Goal: Navigation & Orientation: Find specific page/section

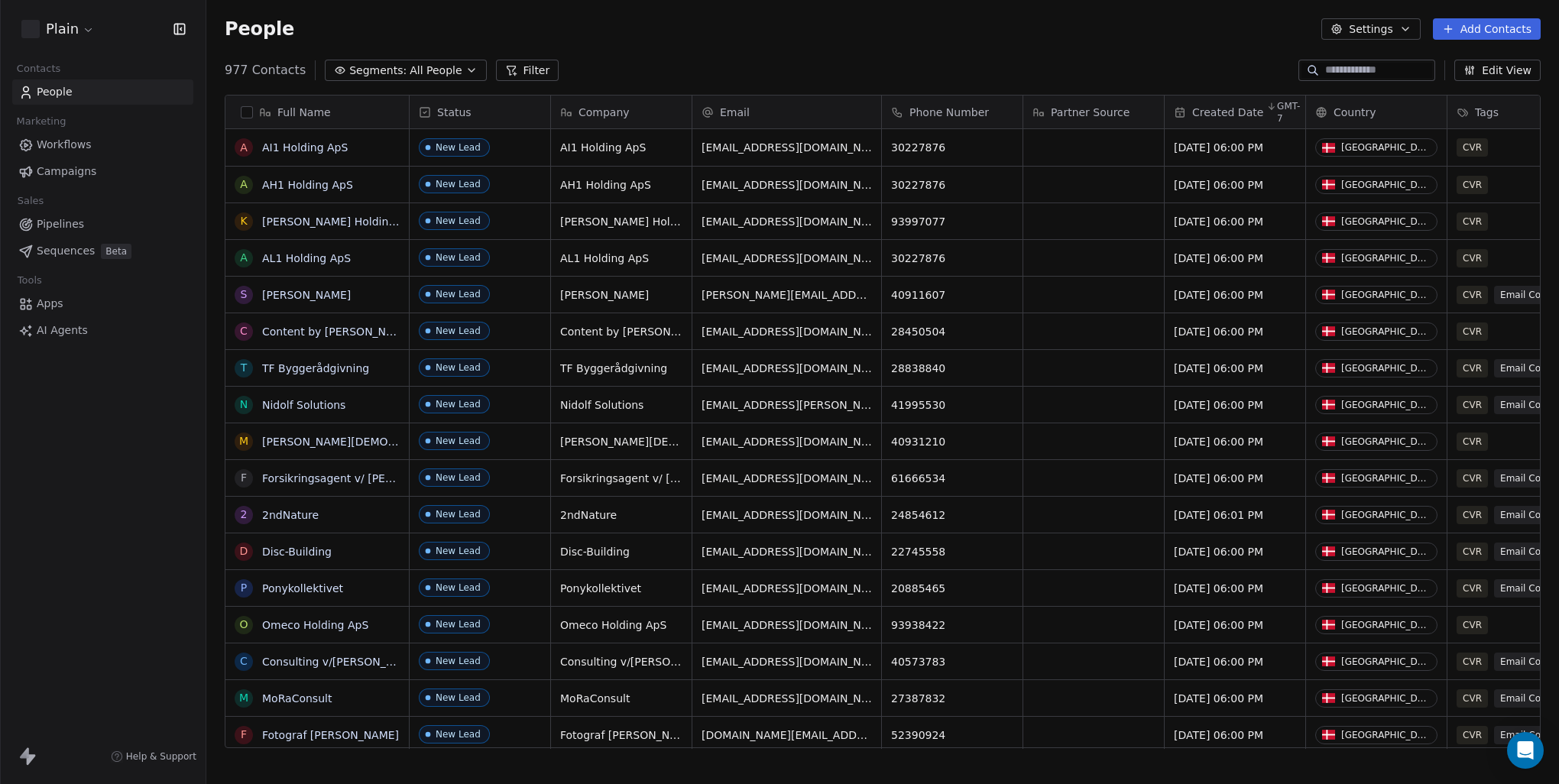
scroll to position [678, 1340]
click at [100, 140] on link "Workflows" at bounding box center [103, 144] width 181 height 26
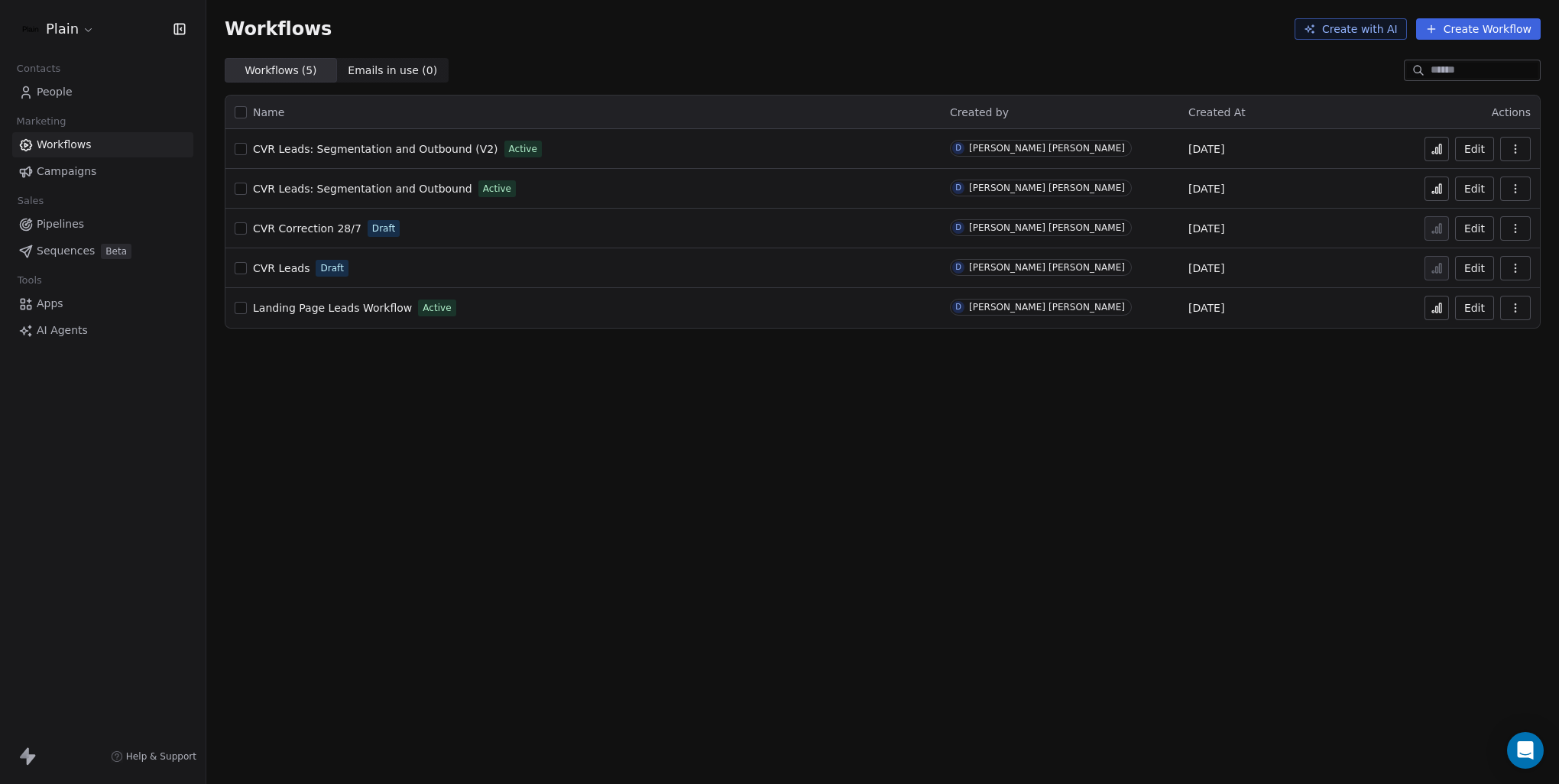
click at [364, 310] on span "Landing Page Leads Workflow" at bounding box center [332, 307] width 159 height 12
click at [62, 225] on span "Pipelines" at bounding box center [59, 223] width 47 height 16
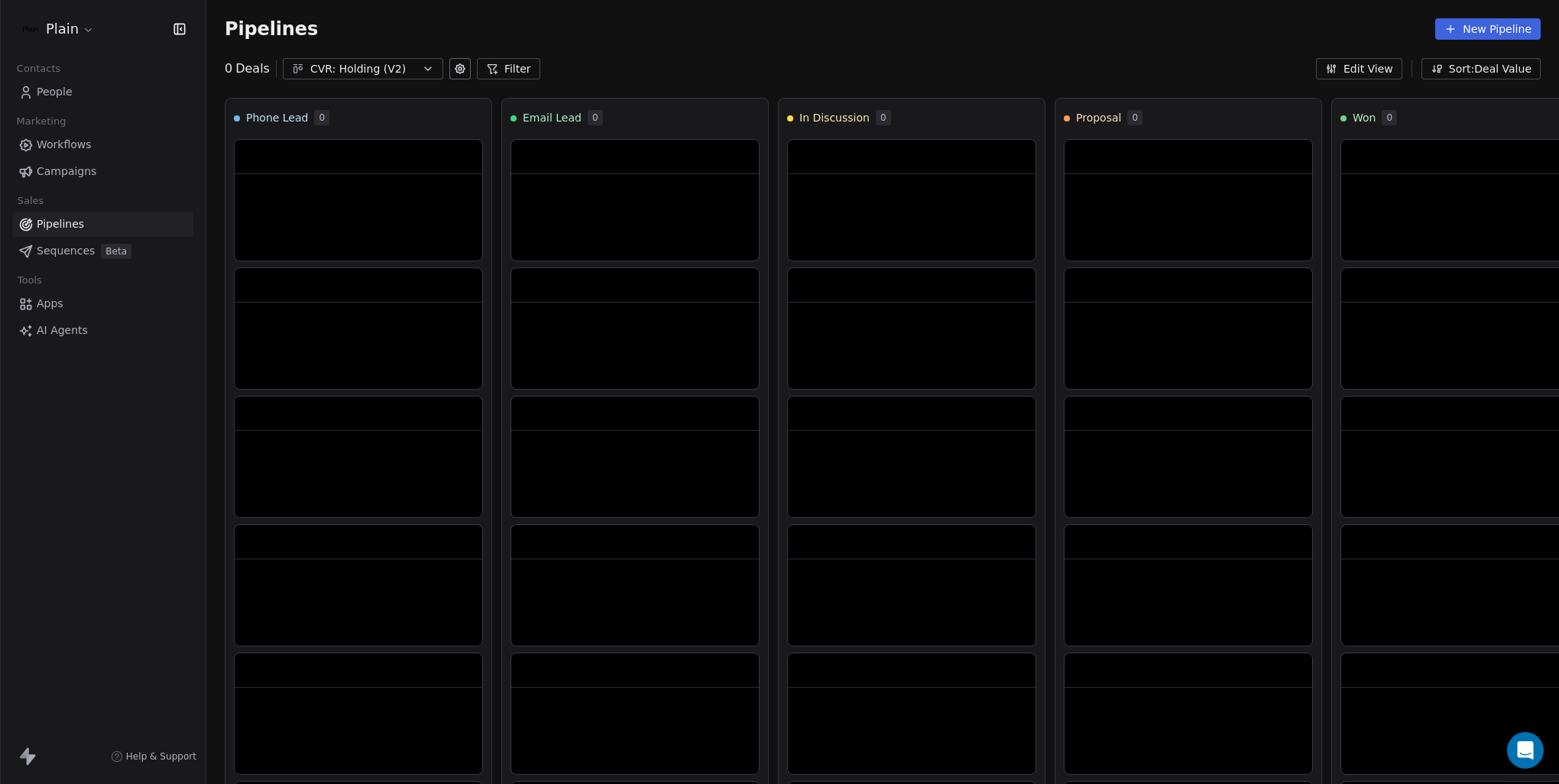
click at [62, 246] on span "Sequences" at bounding box center [65, 251] width 58 height 16
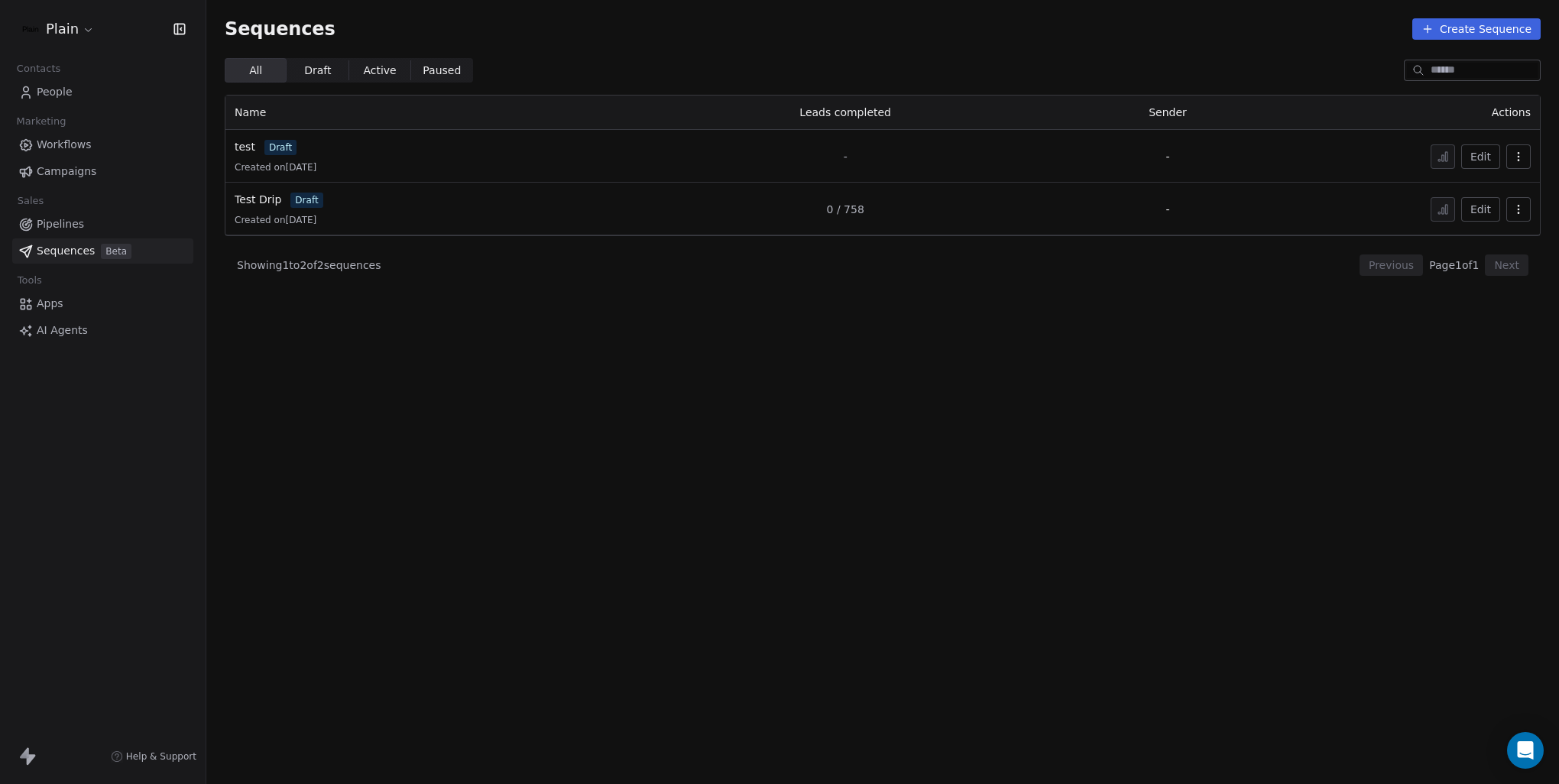
click at [61, 167] on span "Campaigns" at bounding box center [66, 171] width 59 height 16
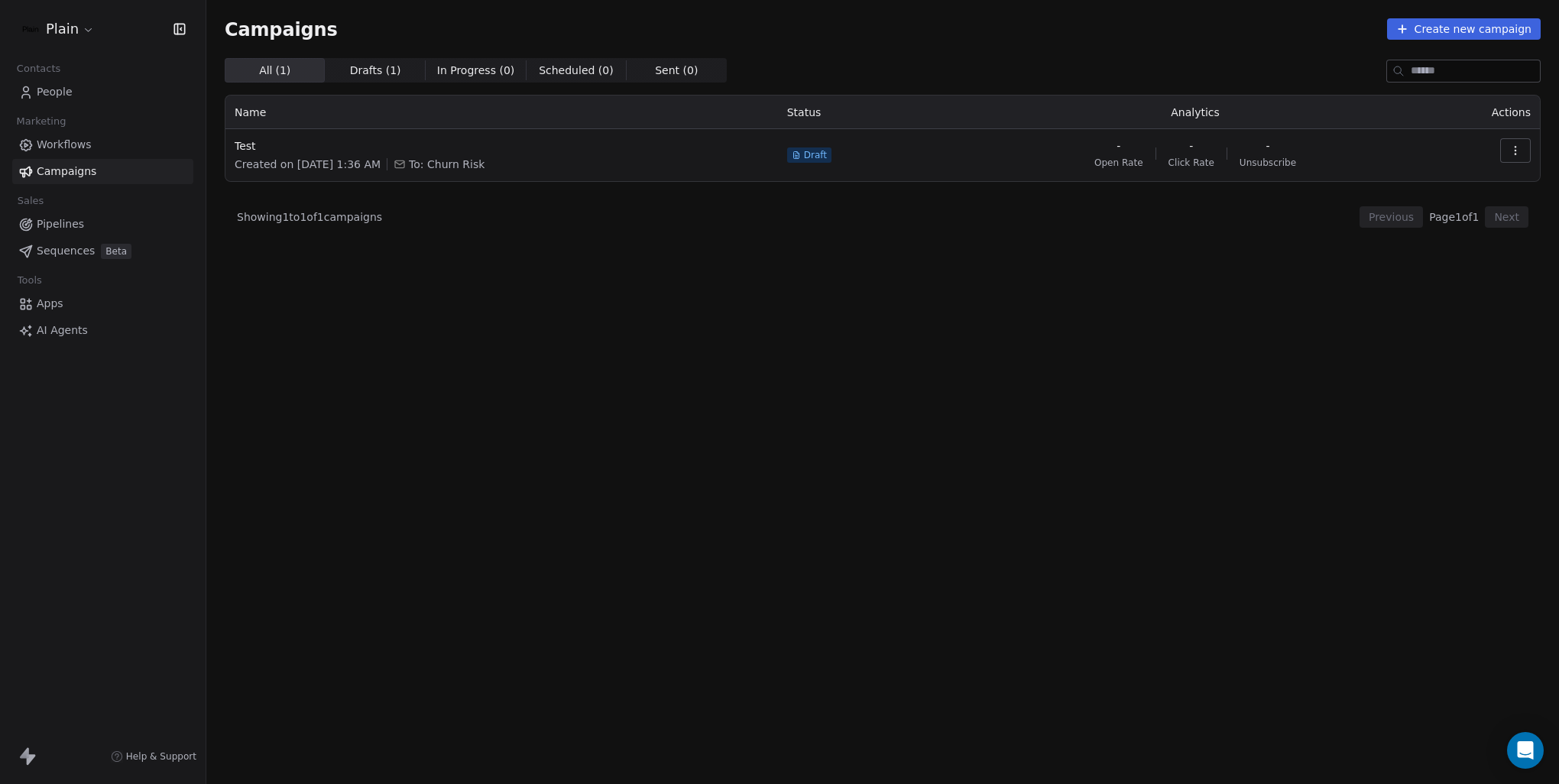
click at [77, 145] on span "Workflows" at bounding box center [64, 144] width 55 height 16
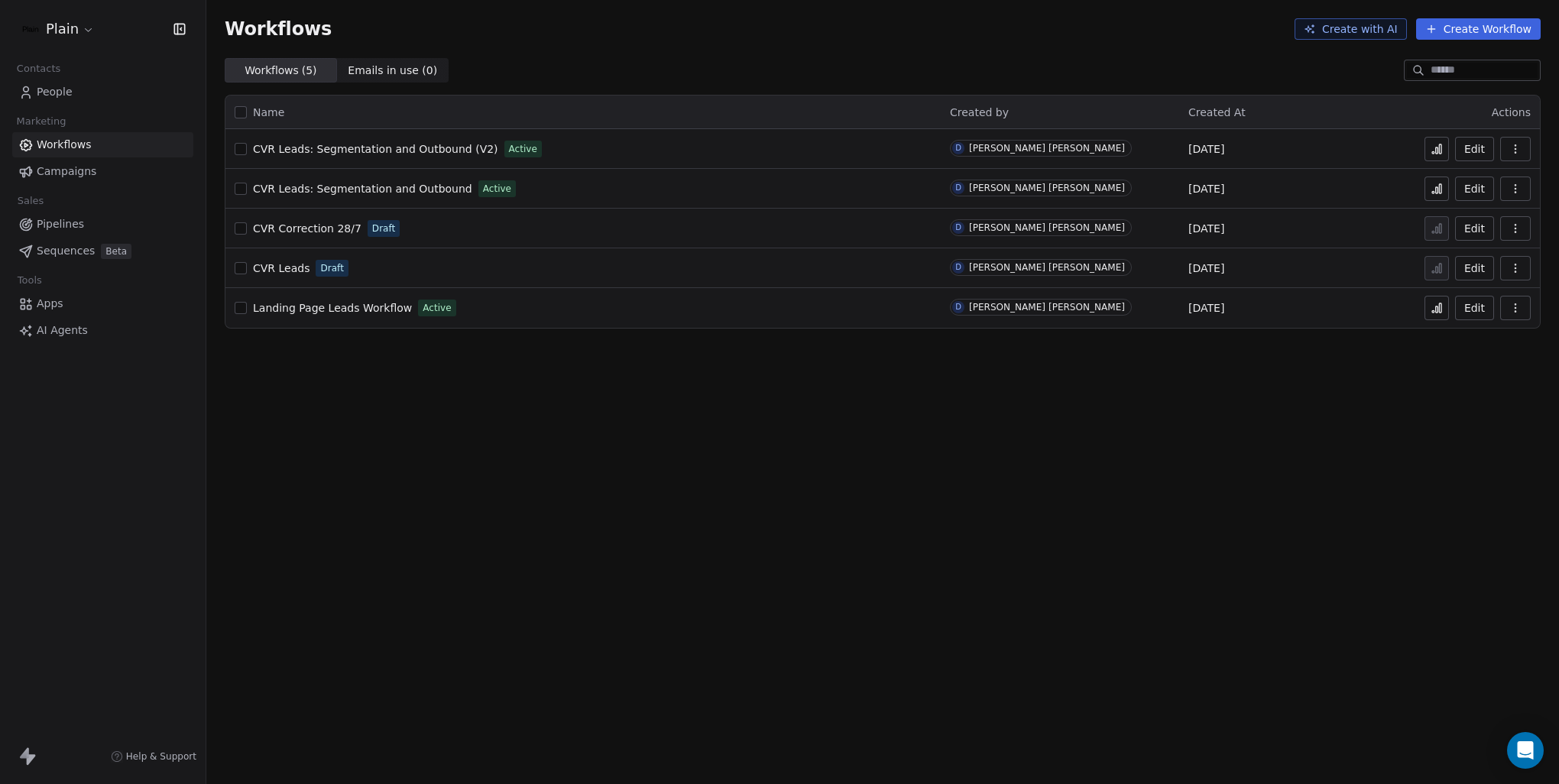
click at [72, 31] on html "Plain Contacts People Marketing Workflows Campaigns Sales Pipelines Sequences B…" at bounding box center [780, 392] width 1559 height 784
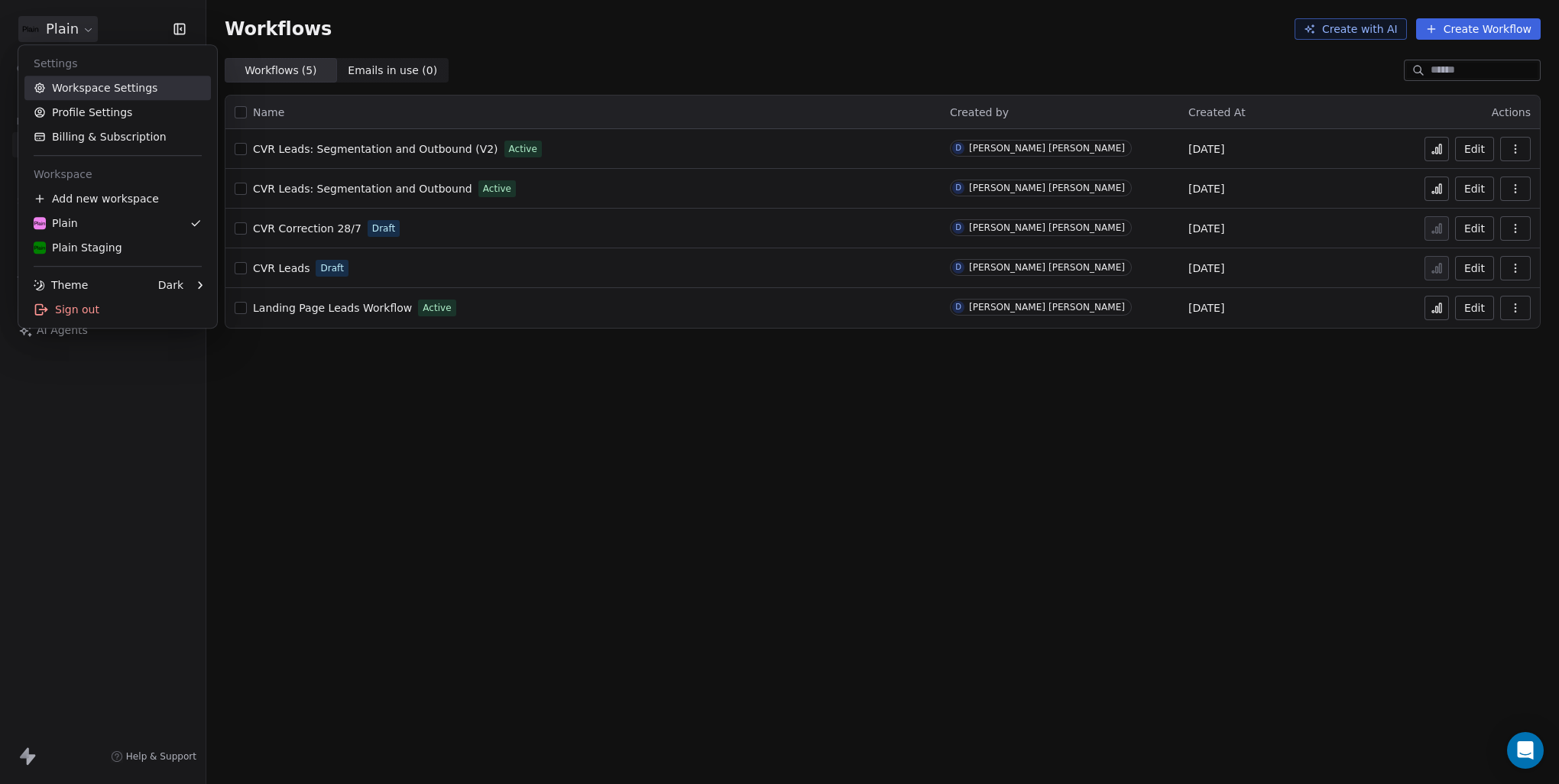
click at [102, 87] on link "Workspace Settings" at bounding box center [118, 88] width 186 height 25
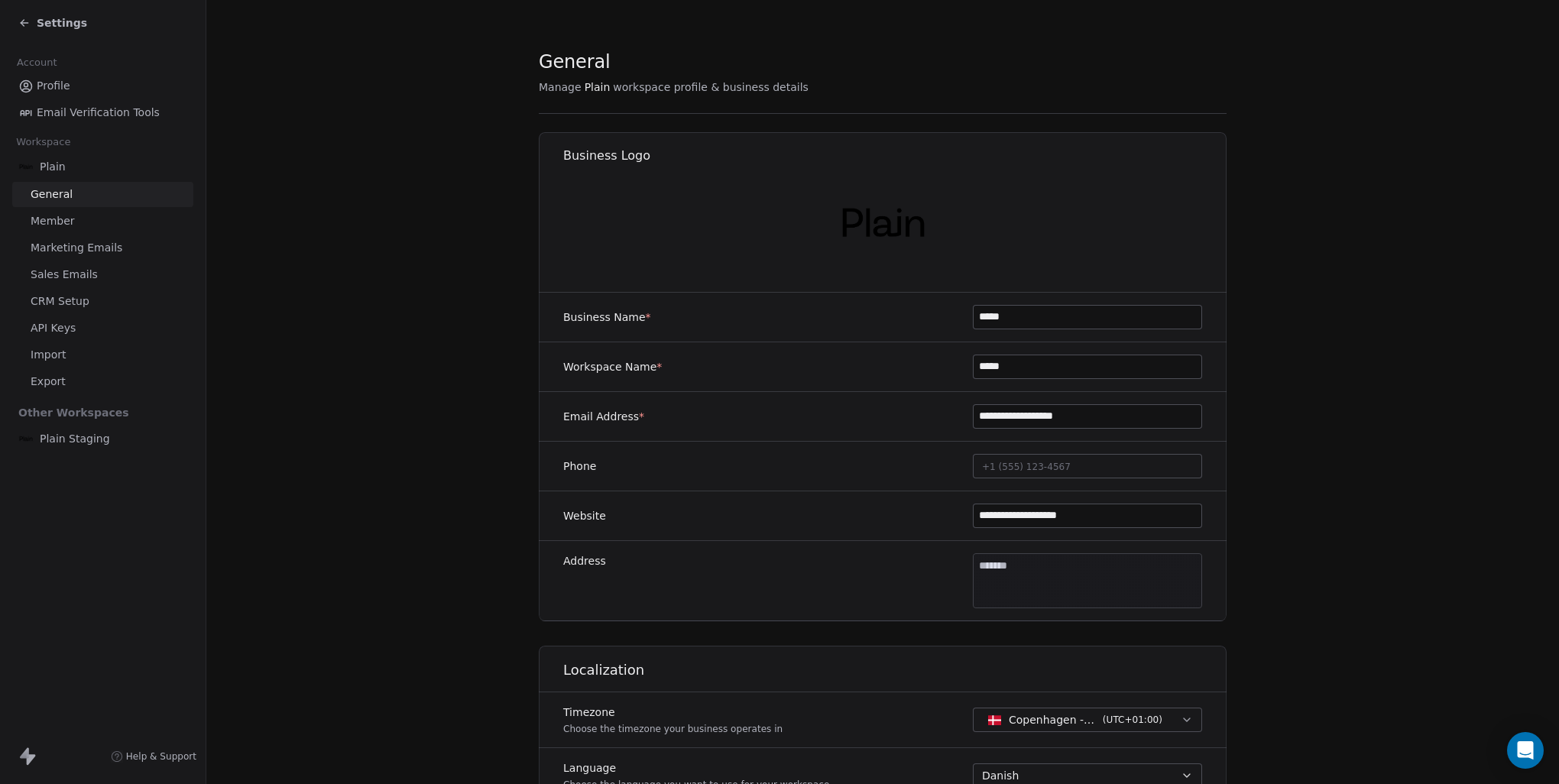
click at [63, 295] on span "CRM Setup" at bounding box center [59, 301] width 59 height 16
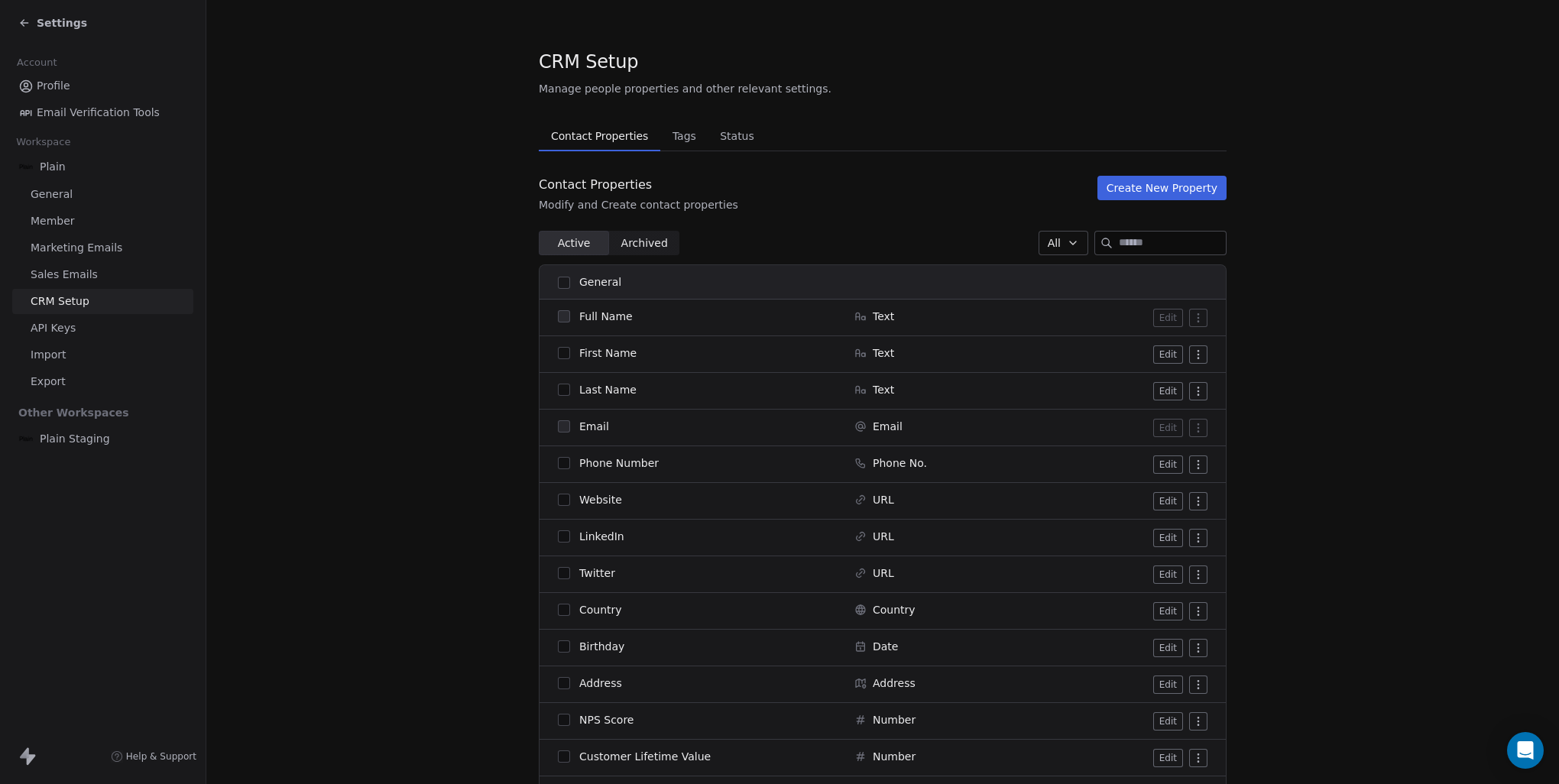
click at [59, 265] on link "Sales Emails" at bounding box center [103, 275] width 181 height 26
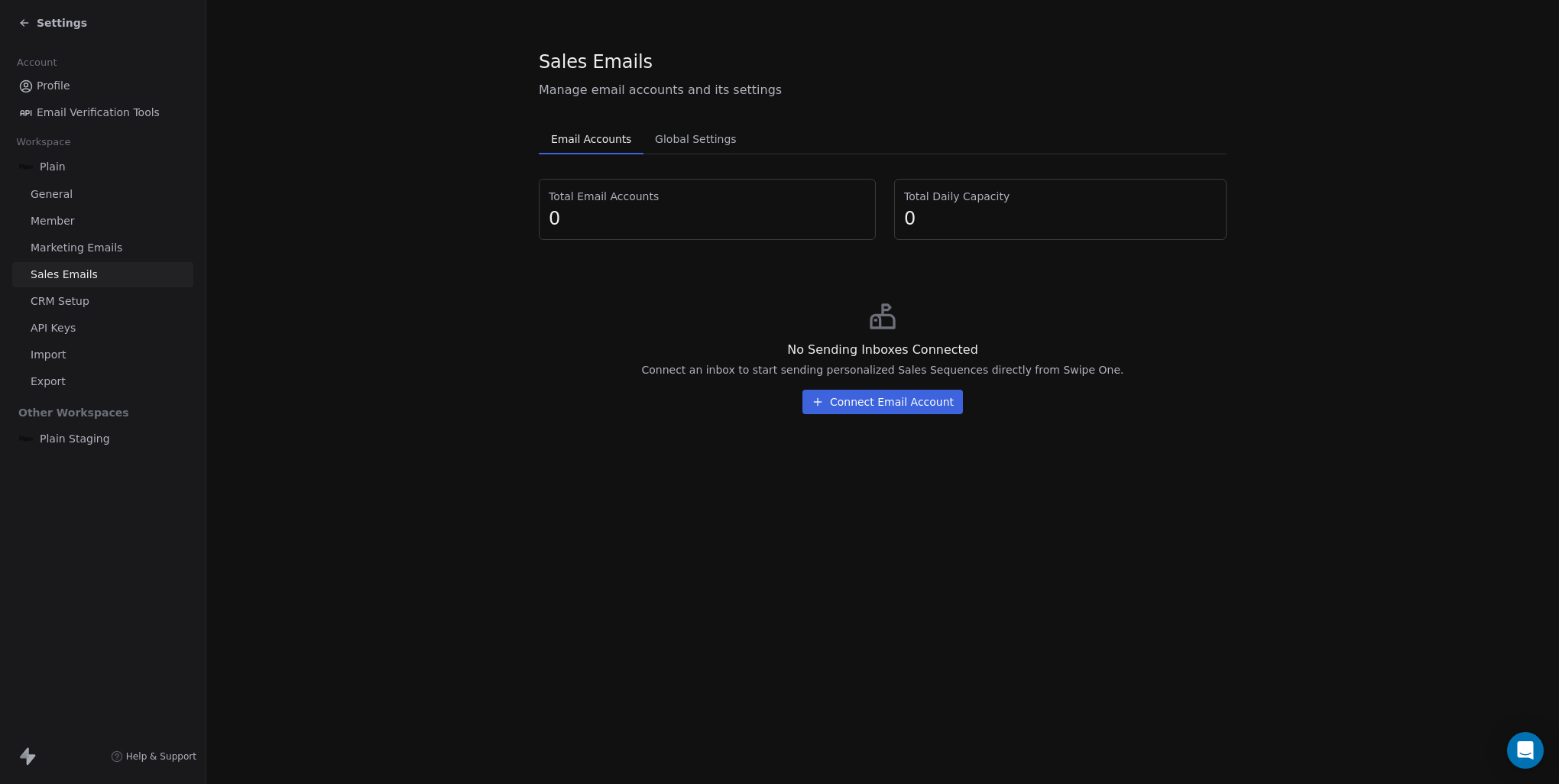
click at [76, 244] on span "Marketing Emails" at bounding box center [76, 247] width 92 height 16
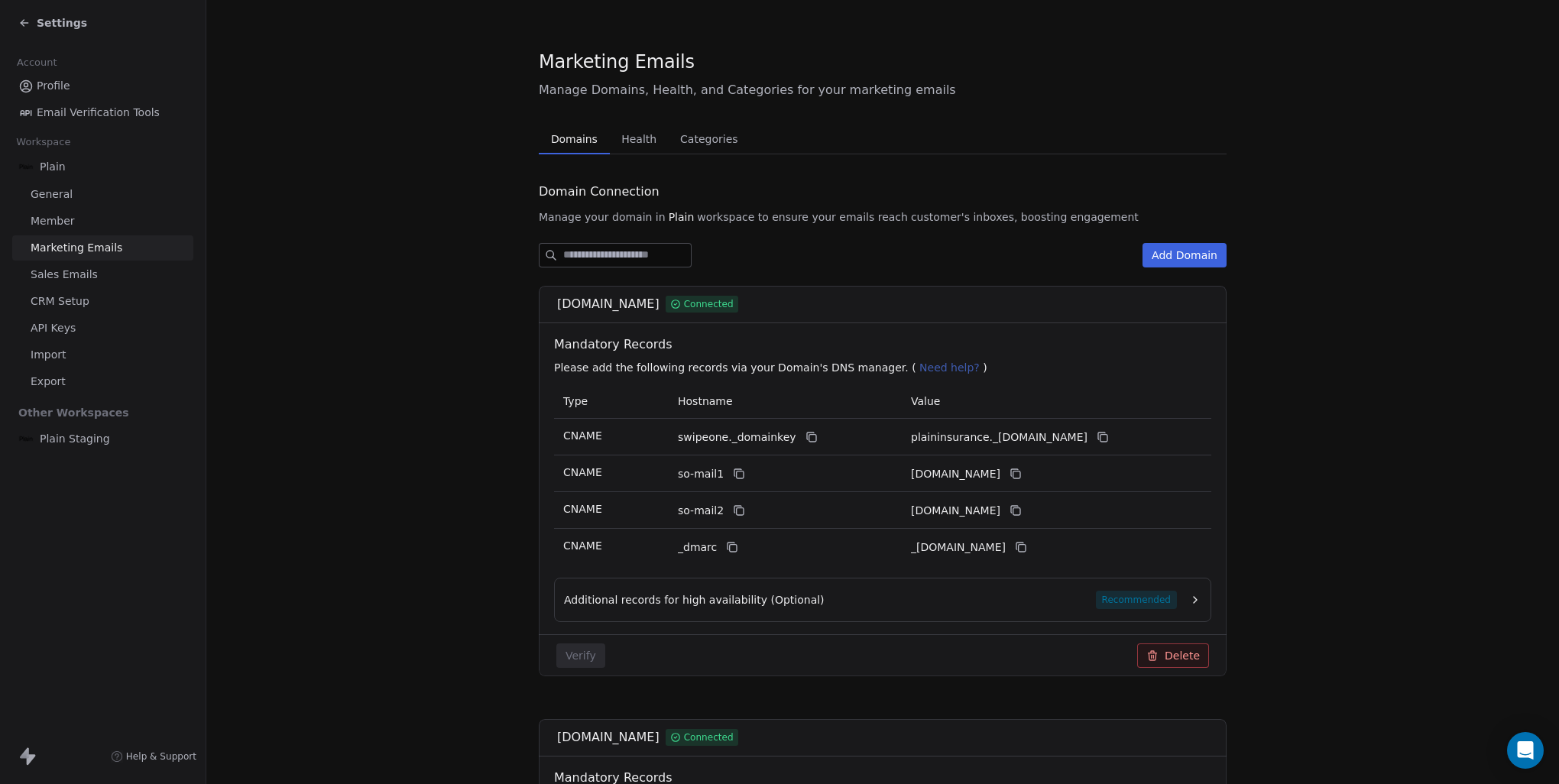
click at [87, 222] on link "Member" at bounding box center [103, 221] width 181 height 26
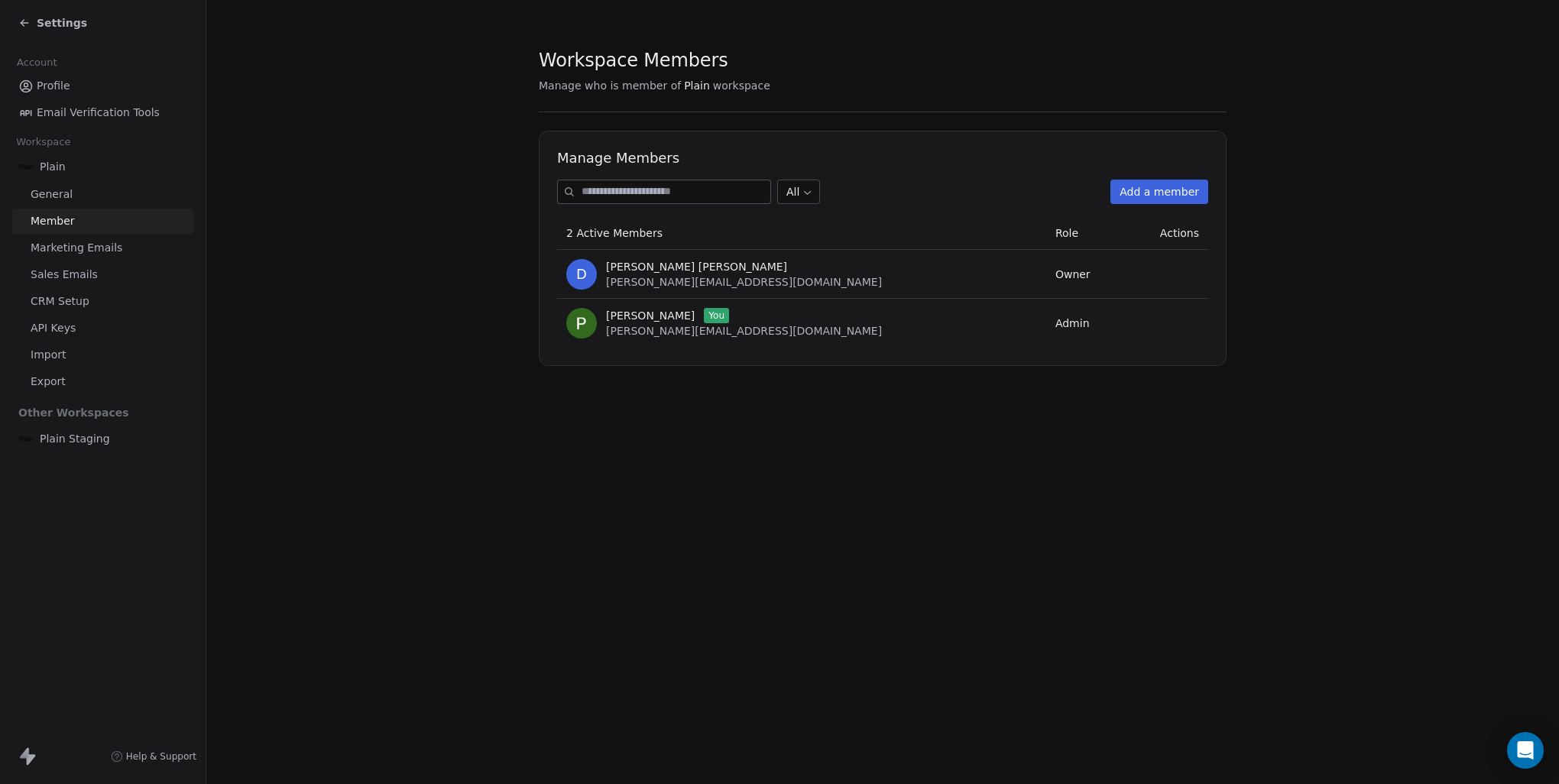
click at [73, 252] on span "Marketing Emails" at bounding box center [76, 247] width 92 height 16
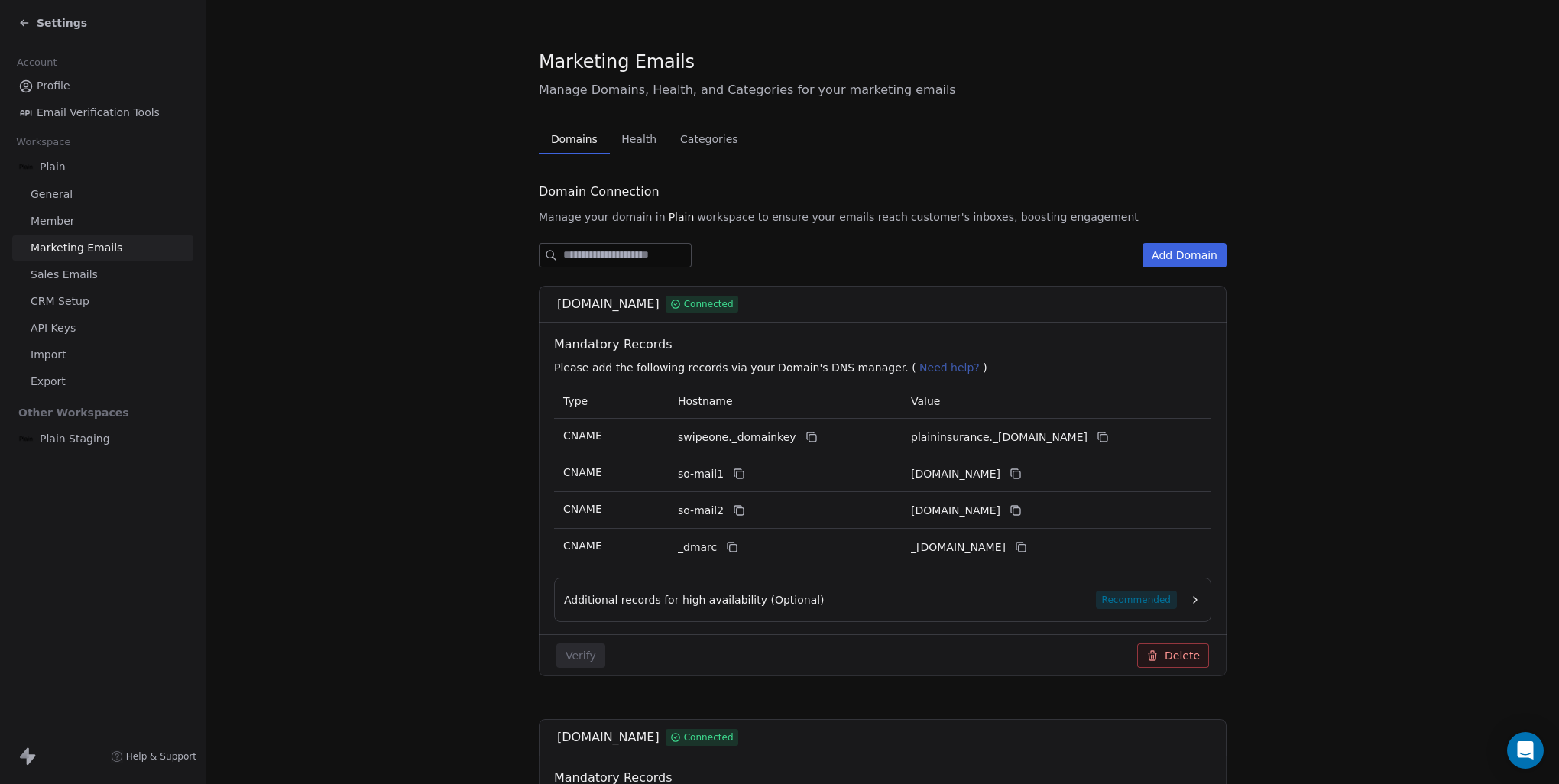
click at [62, 380] on span "Export" at bounding box center [48, 381] width 35 height 16
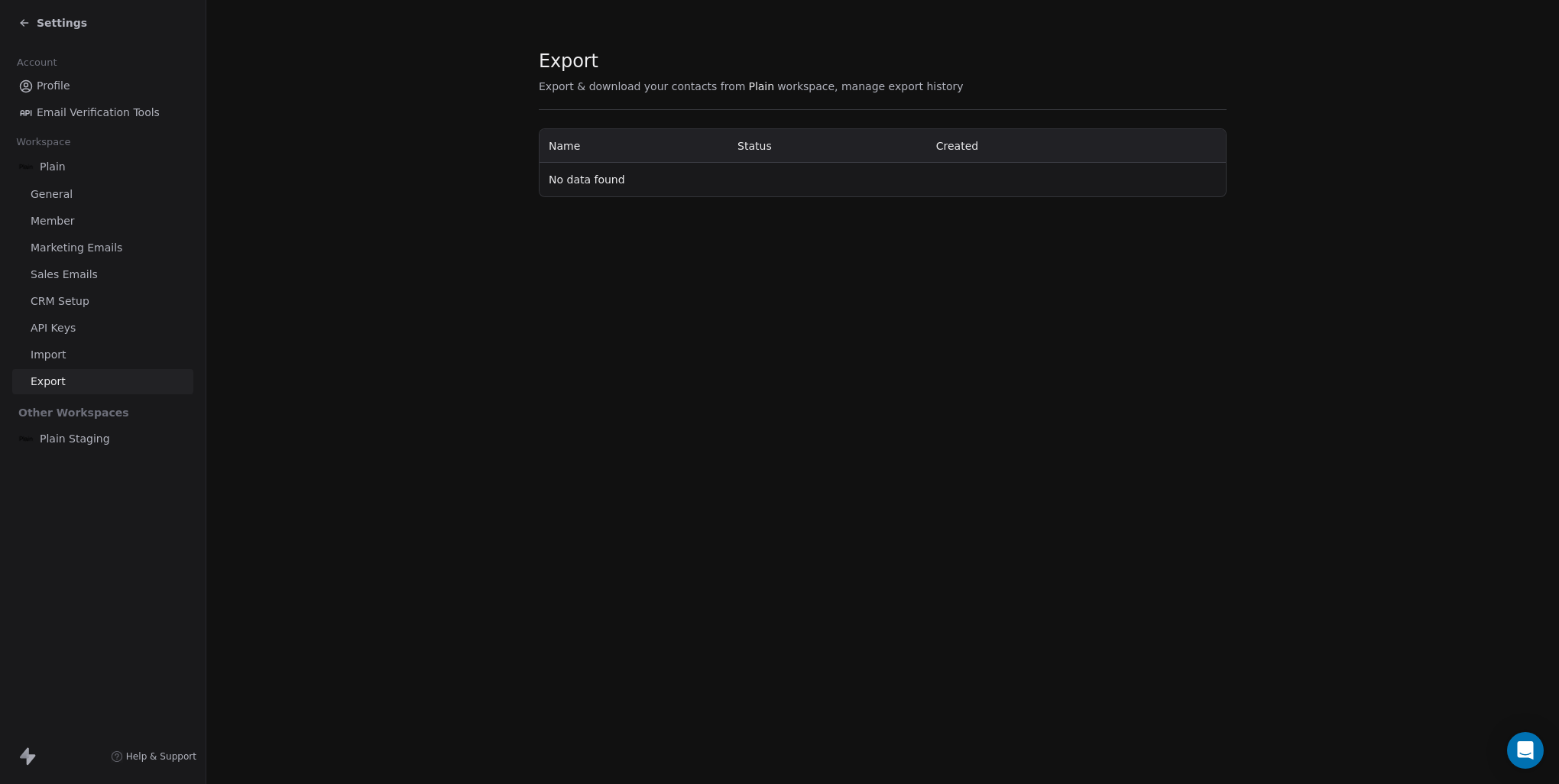
click at [66, 354] on link "Import" at bounding box center [103, 354] width 181 height 26
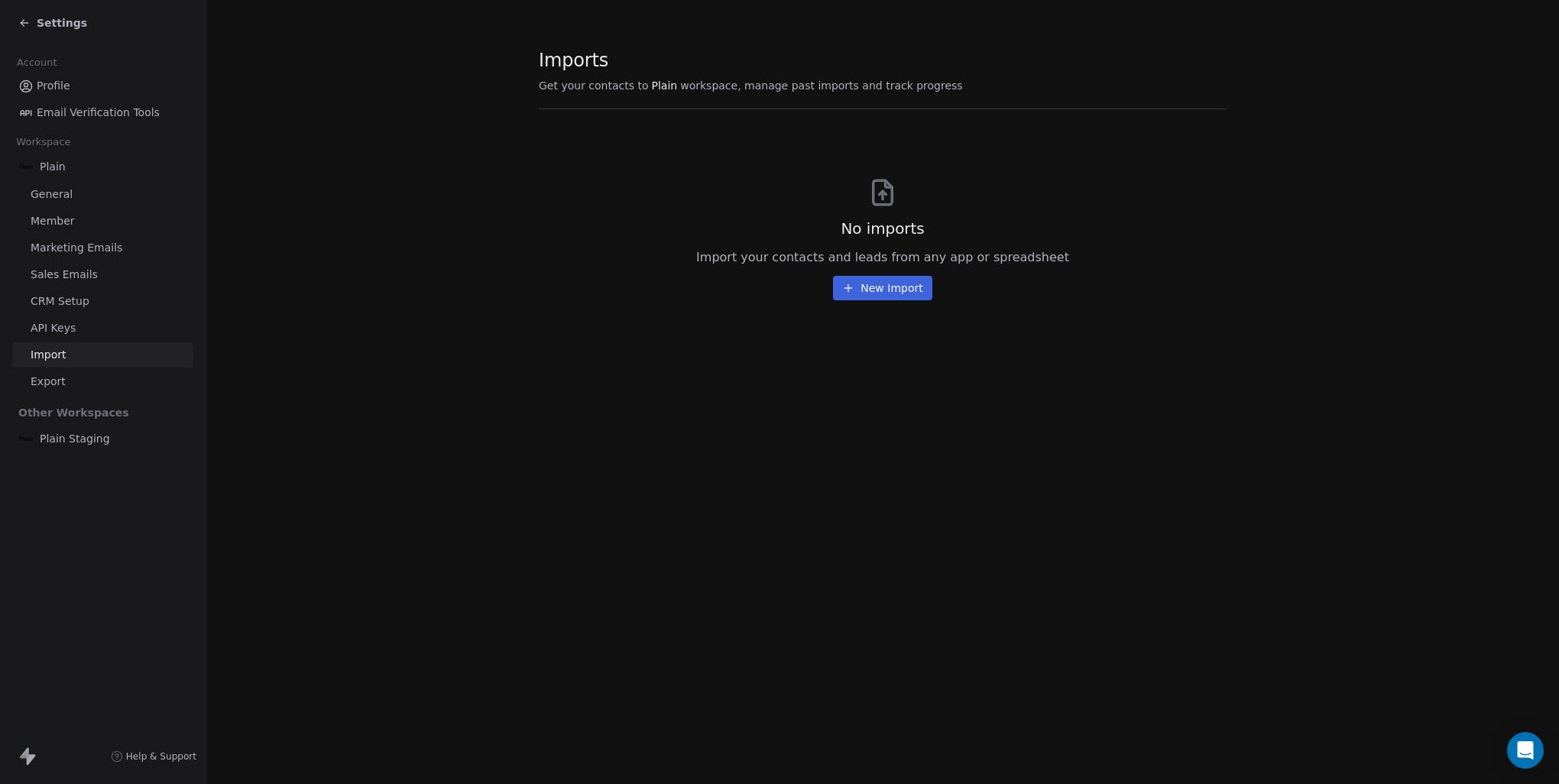
click at [68, 328] on span "API Keys" at bounding box center [53, 327] width 45 height 16
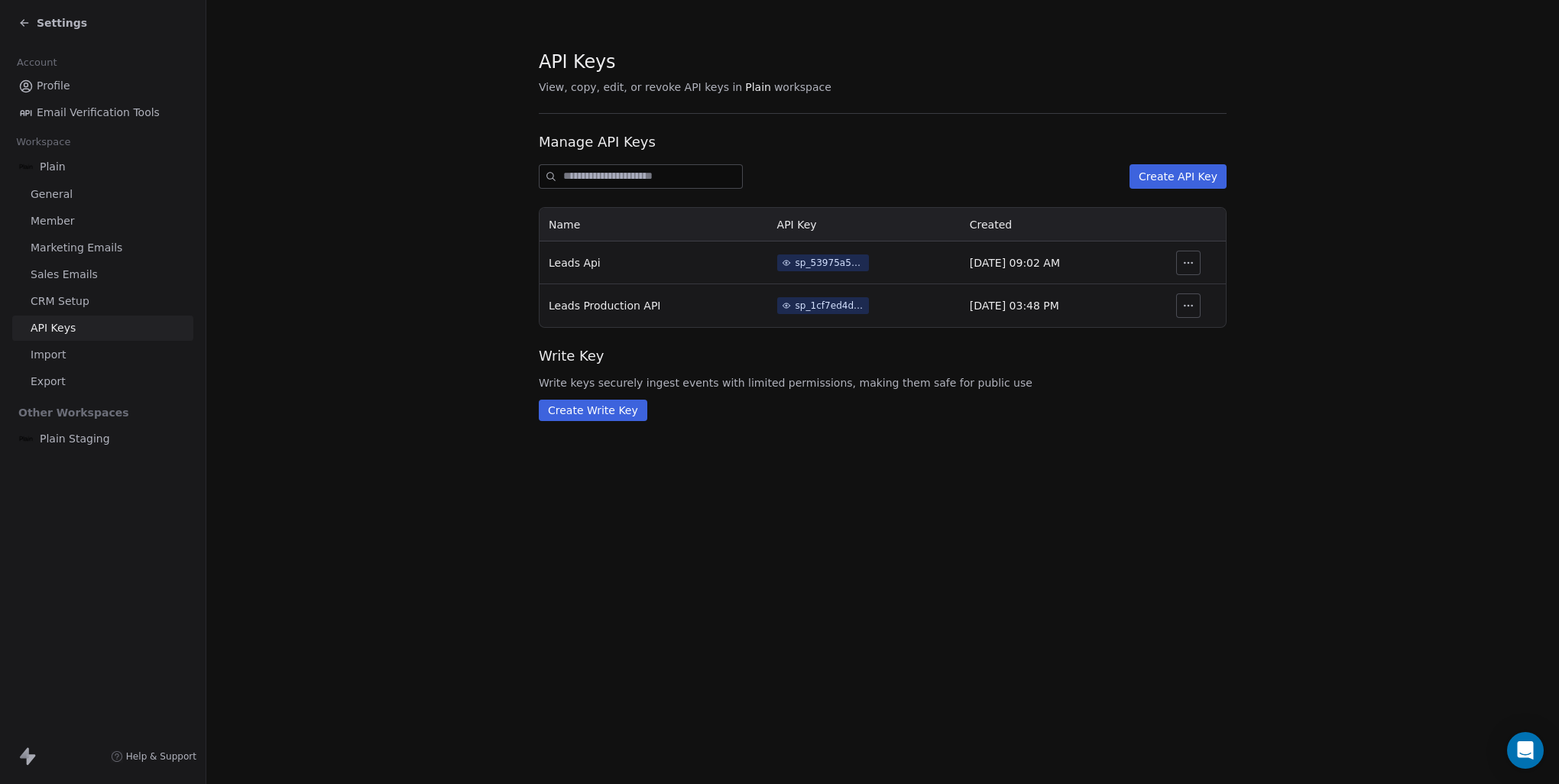
click at [88, 307] on link "CRM Setup" at bounding box center [103, 301] width 181 height 26
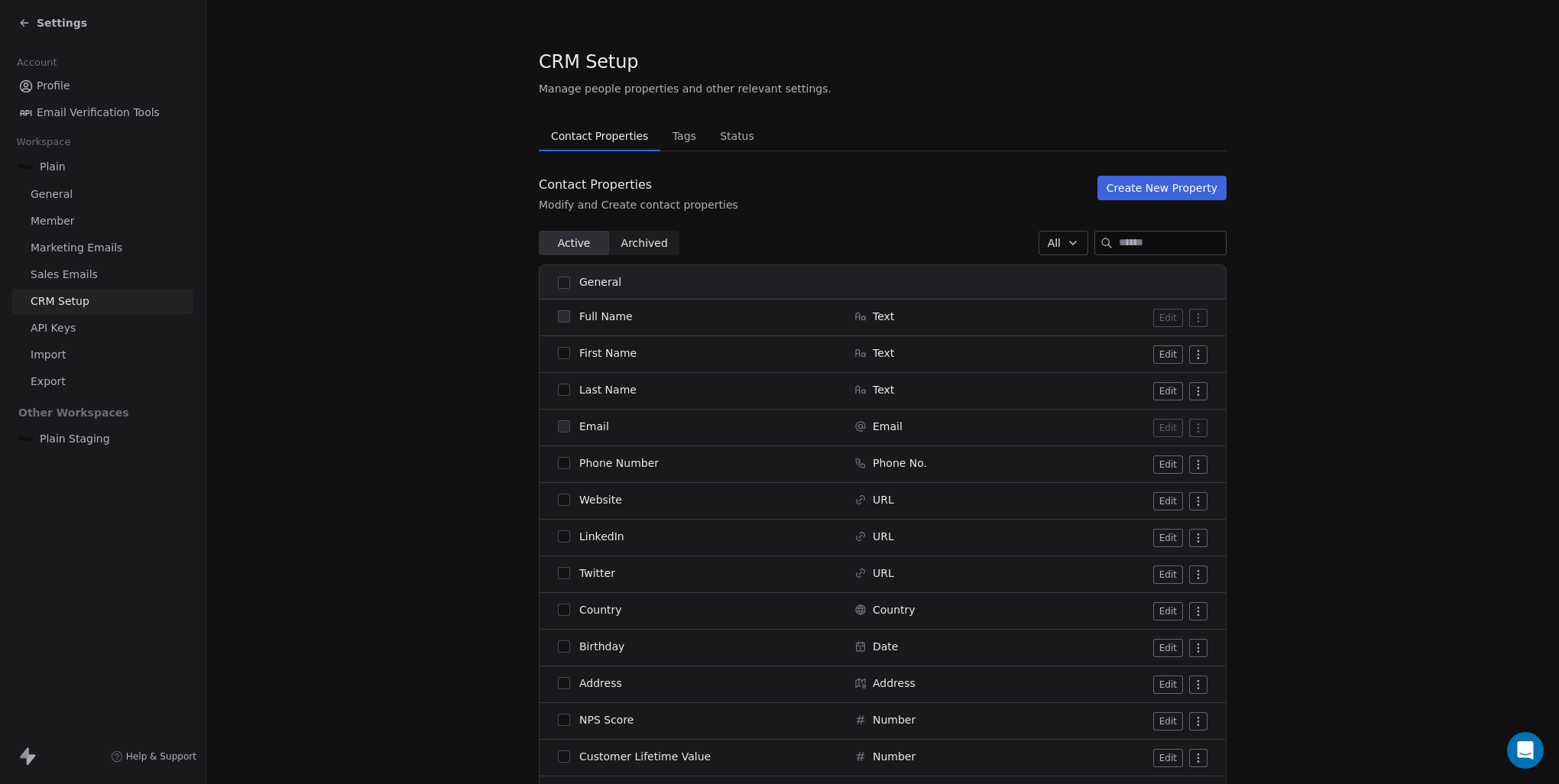
click at [93, 283] on link "Sales Emails" at bounding box center [103, 275] width 181 height 26
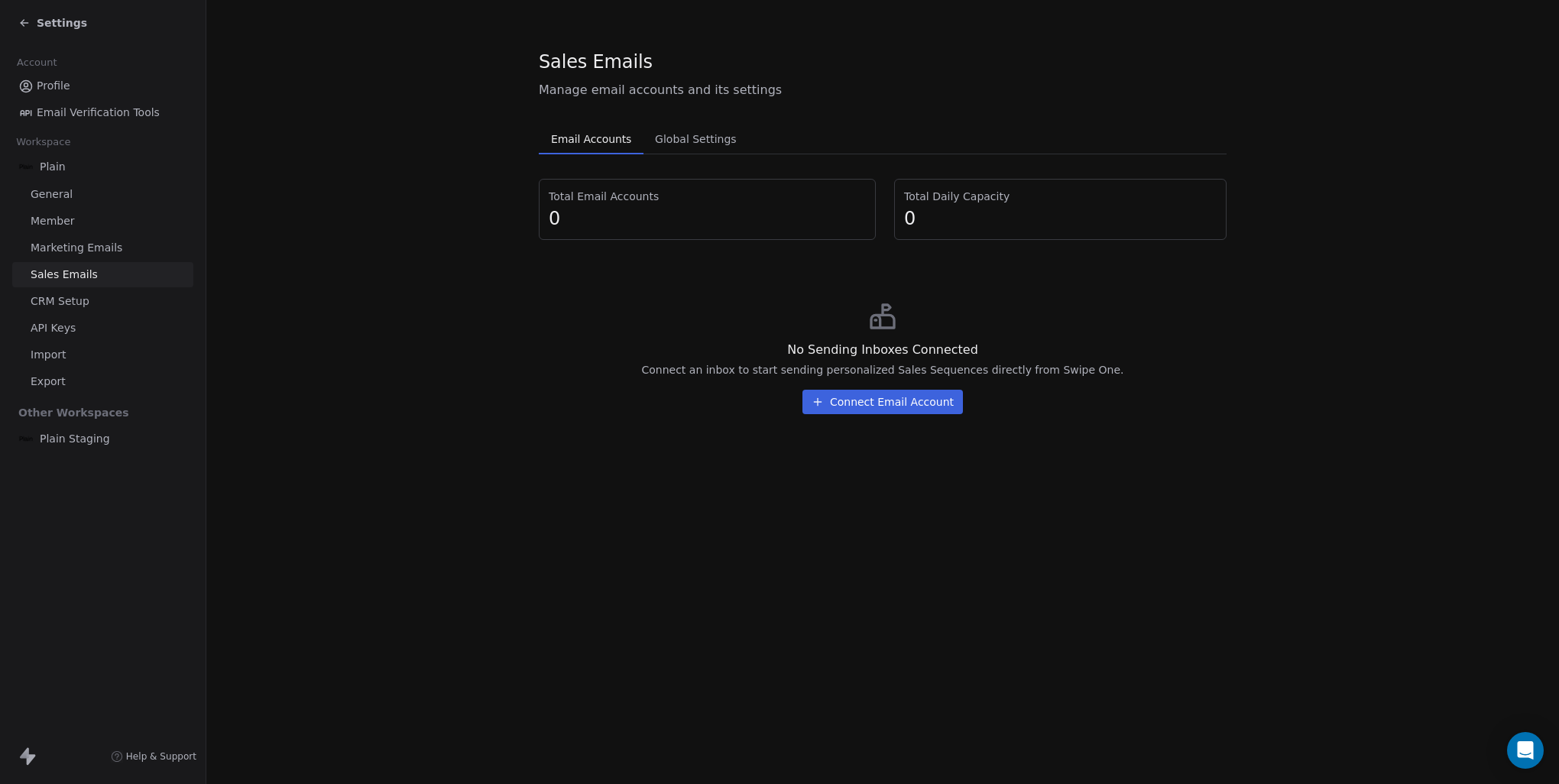
click at [46, 26] on span "Settings" at bounding box center [61, 23] width 50 height 16
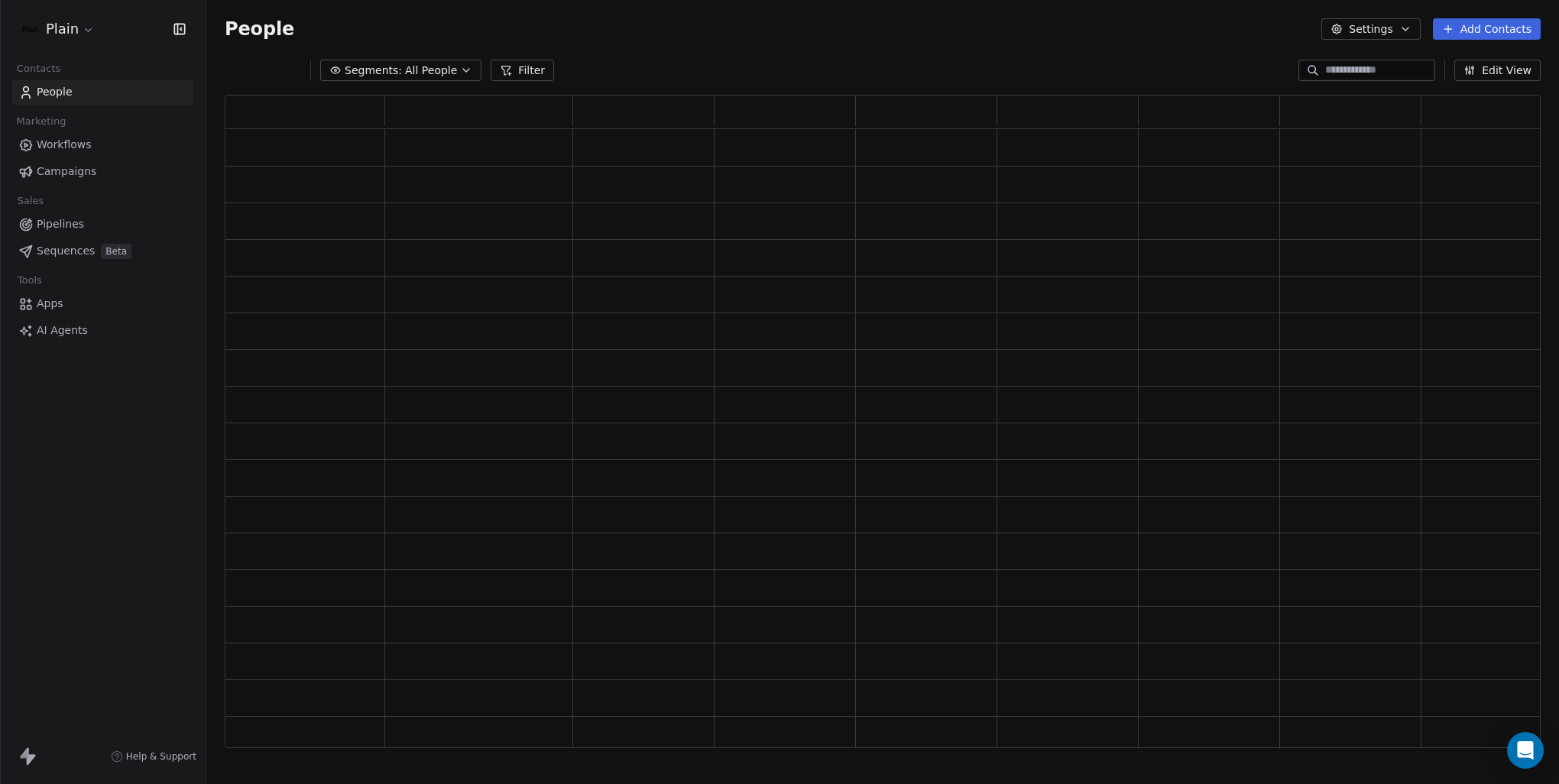
scroll to position [641, 1304]
click at [64, 301] on link "Apps" at bounding box center [103, 303] width 181 height 26
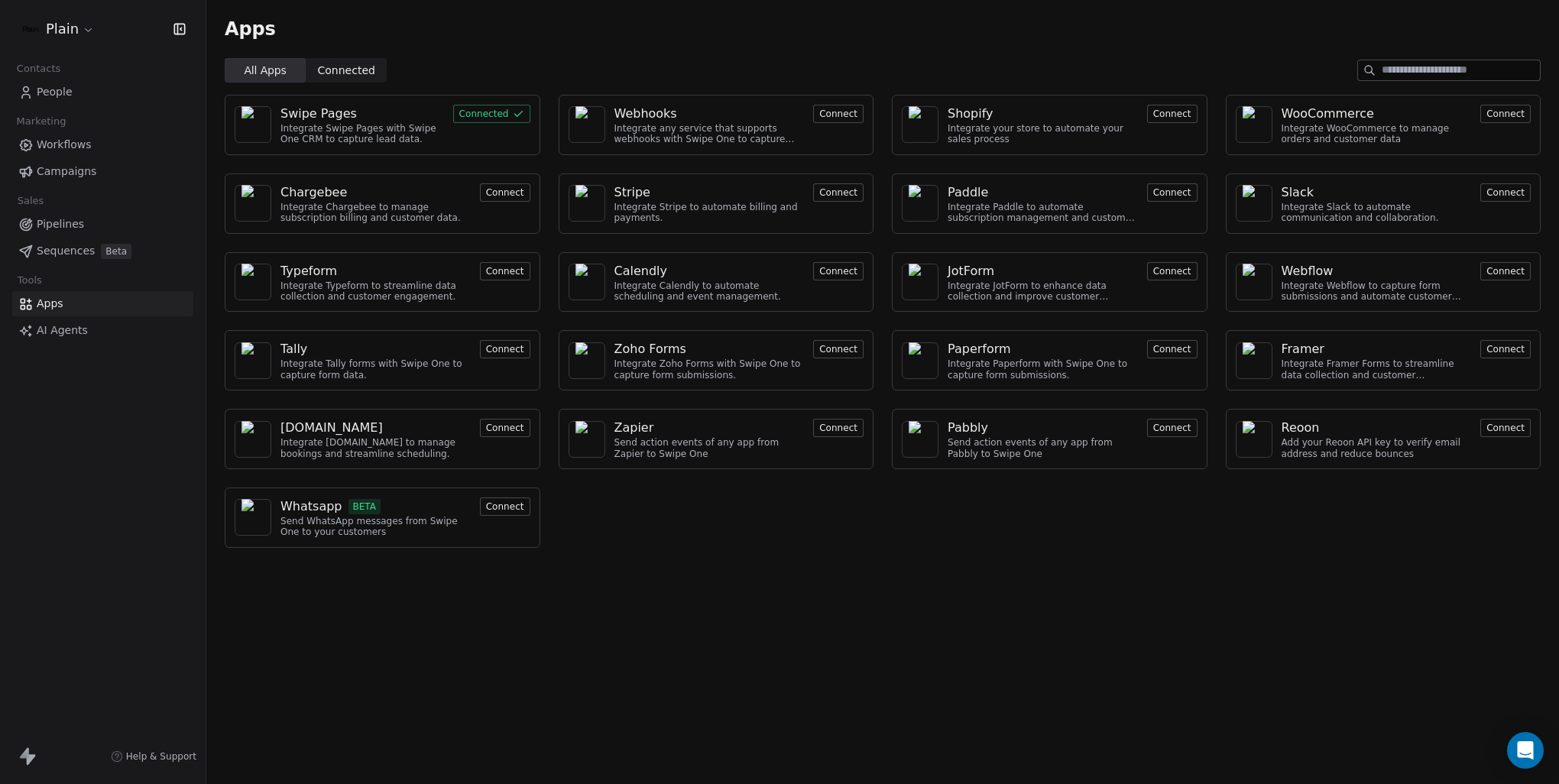
click at [297, 110] on div "Swipe Pages" at bounding box center [318, 114] width 77 height 18
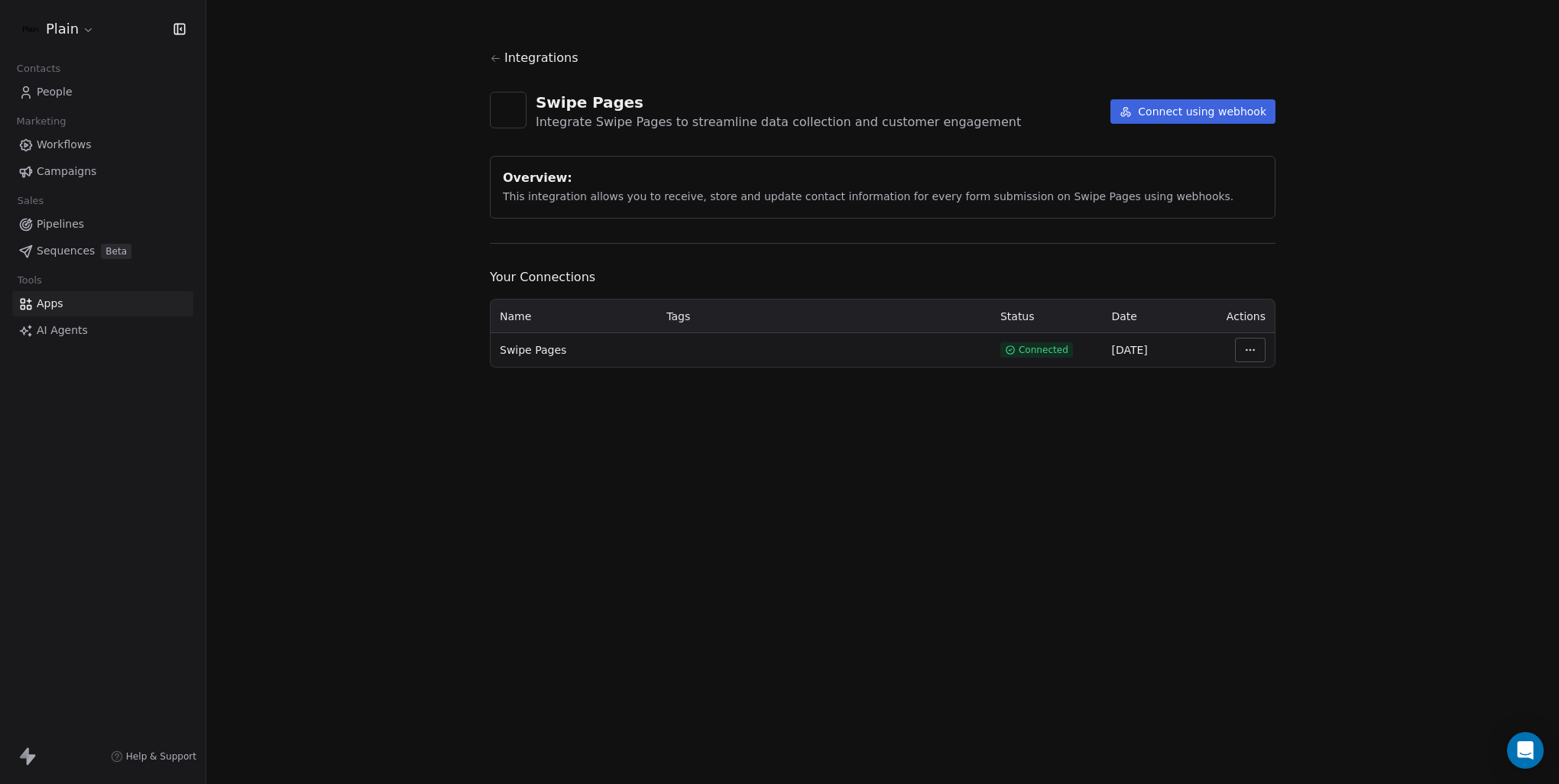
click at [1259, 344] on html "Plain Contacts People Marketing Workflows Campaigns Sales Pipelines Sequences B…" at bounding box center [780, 392] width 1559 height 784
click at [1305, 460] on div "Manage Mapping" at bounding box center [1296, 457] width 110 height 25
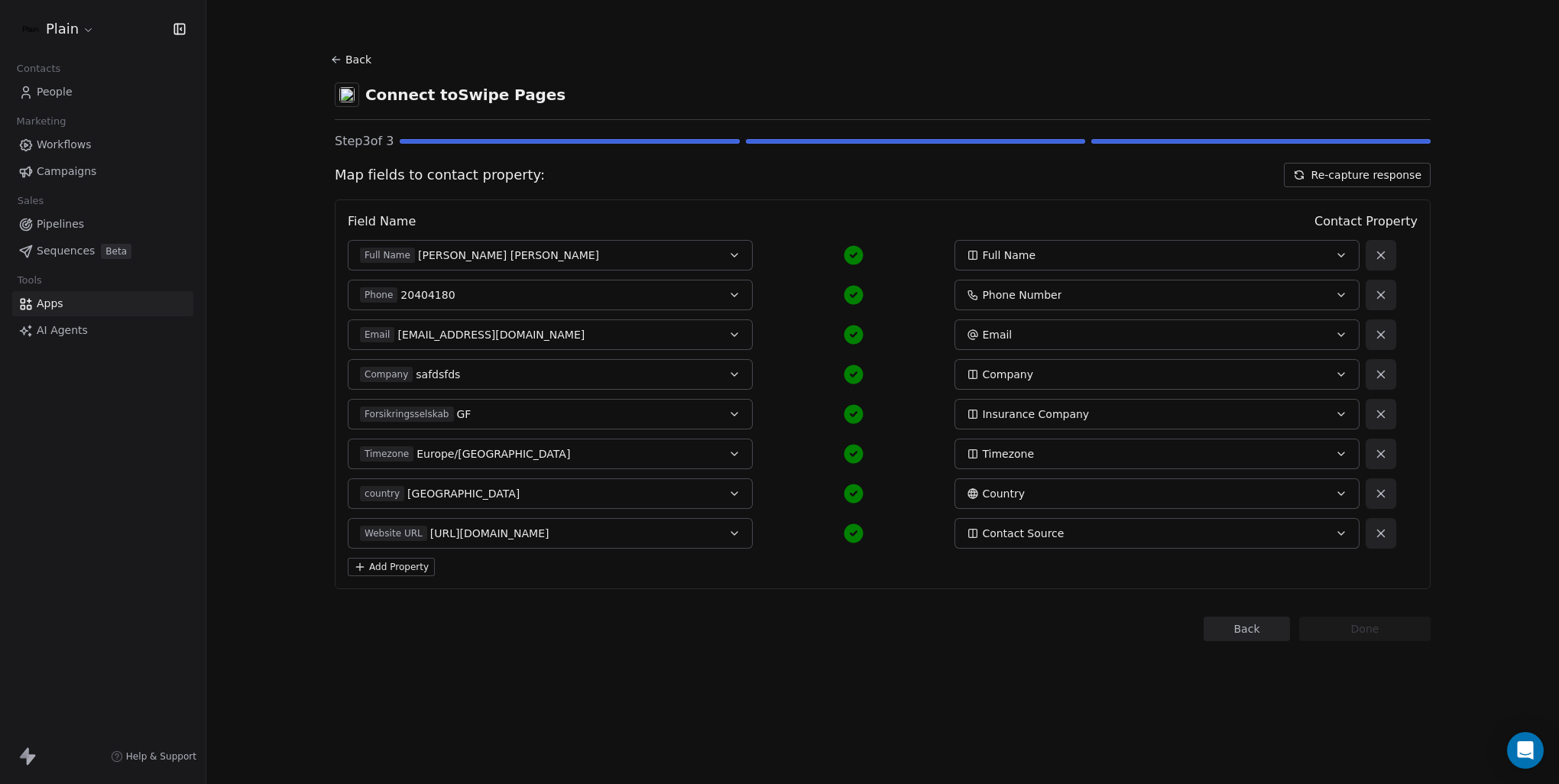
click at [366, 59] on button "Back" at bounding box center [352, 59] width 49 height 27
